Goal: Navigation & Orientation: Go to known website

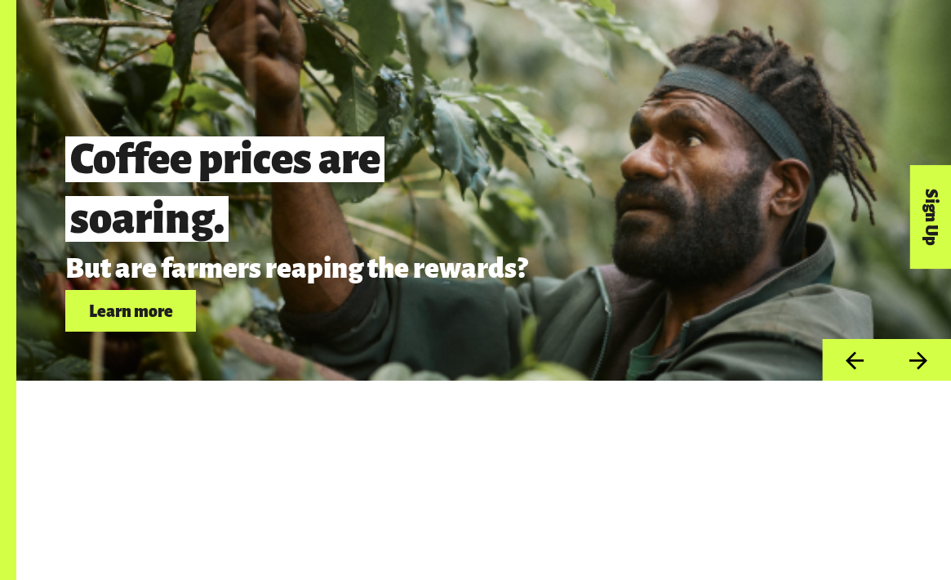
scroll to position [4236, 0]
